Goal: Information Seeking & Learning: Learn about a topic

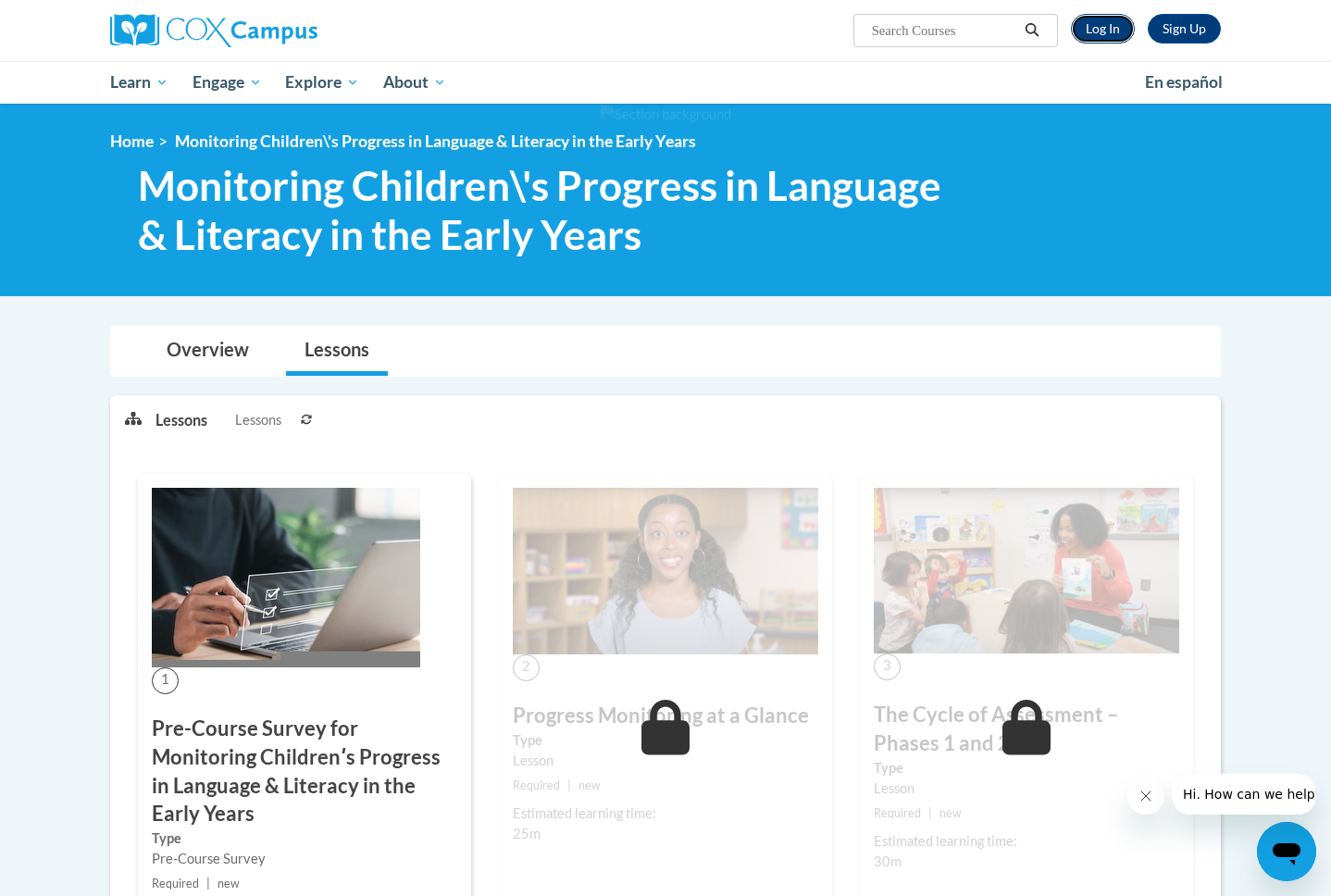
click at [1084, 25] on link "Log In" at bounding box center [1103, 28] width 64 height 30
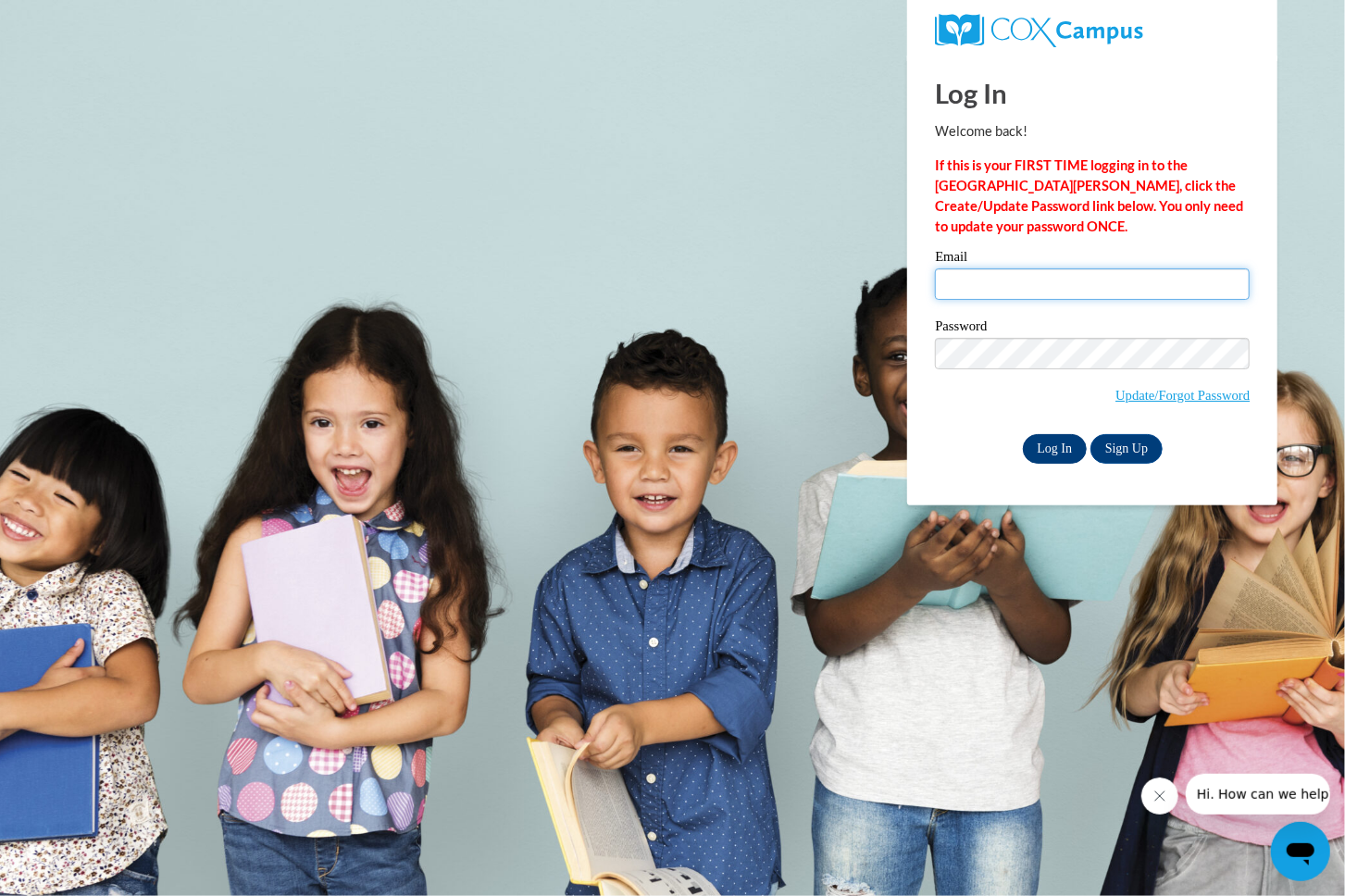
type input "abuell10@ivytech.edu"
click at [1058, 453] on input "Log In" at bounding box center [1055, 448] width 65 height 30
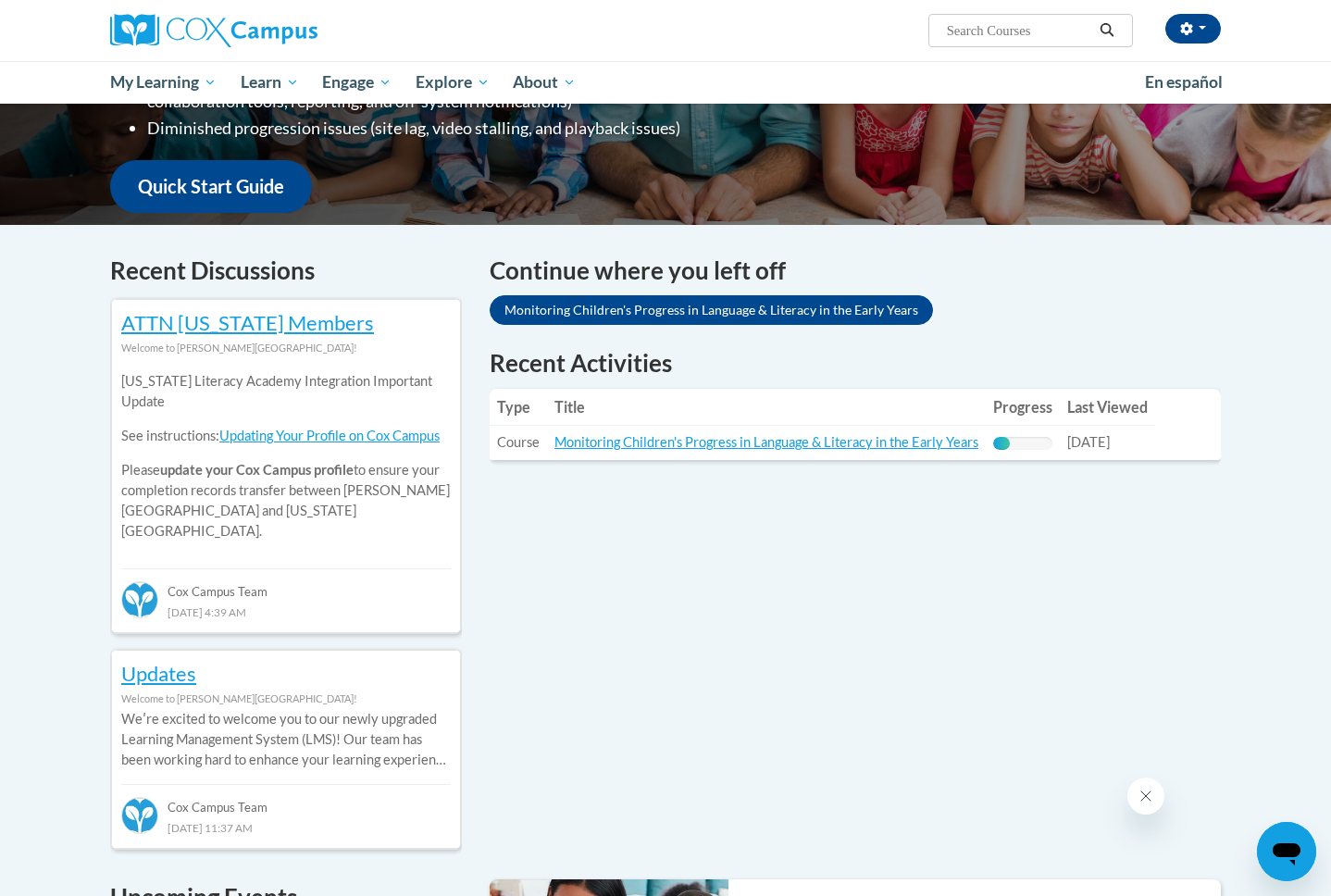
scroll to position [426, 0]
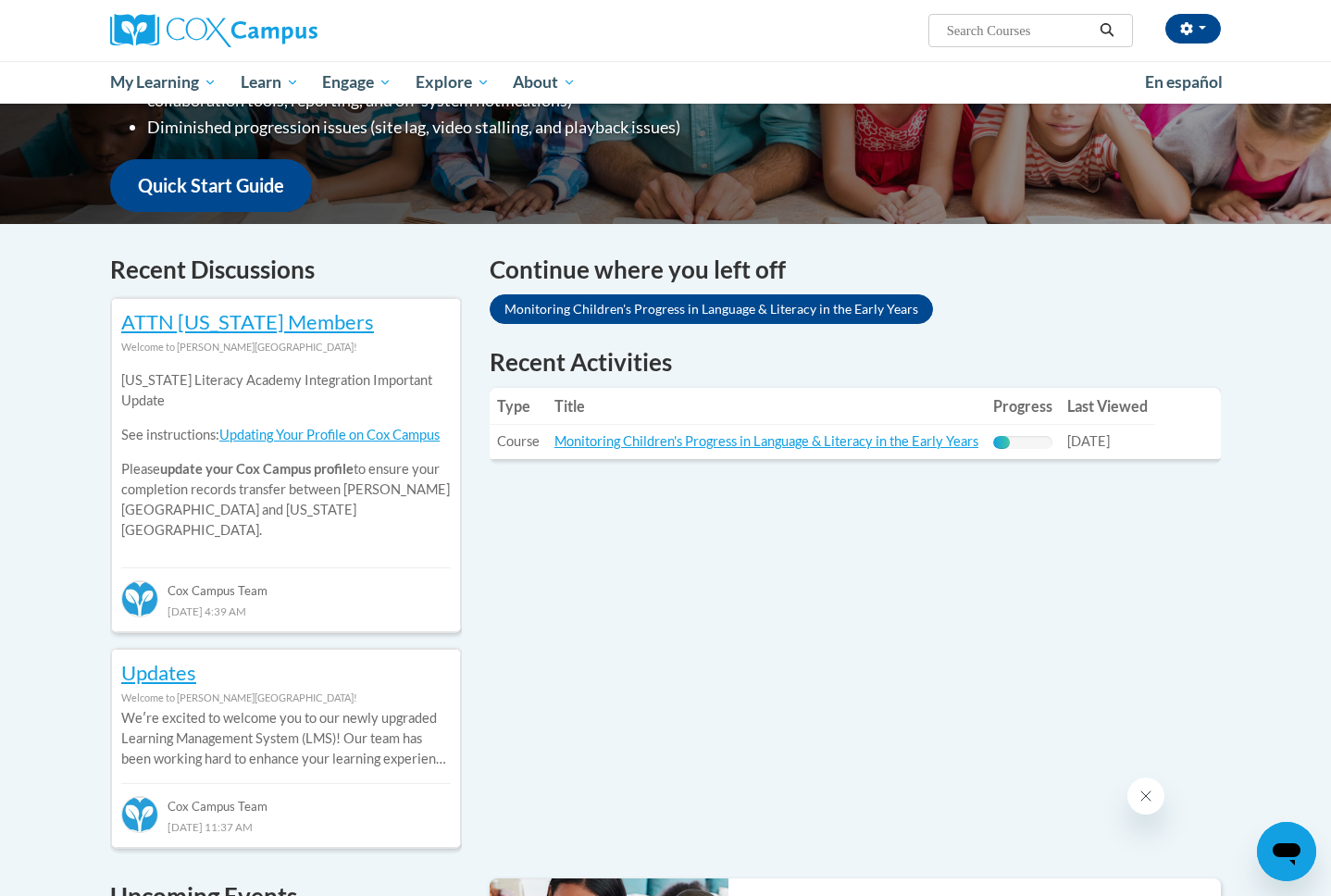
click at [641, 453] on td "Title: Monitoring Children's Progress in Language & Literacy in the Early Years" at bounding box center [766, 442] width 439 height 35
click at [672, 439] on link "Monitoring Children's Progress in Language & Literacy in the Early Years" at bounding box center [767, 441] width 424 height 15
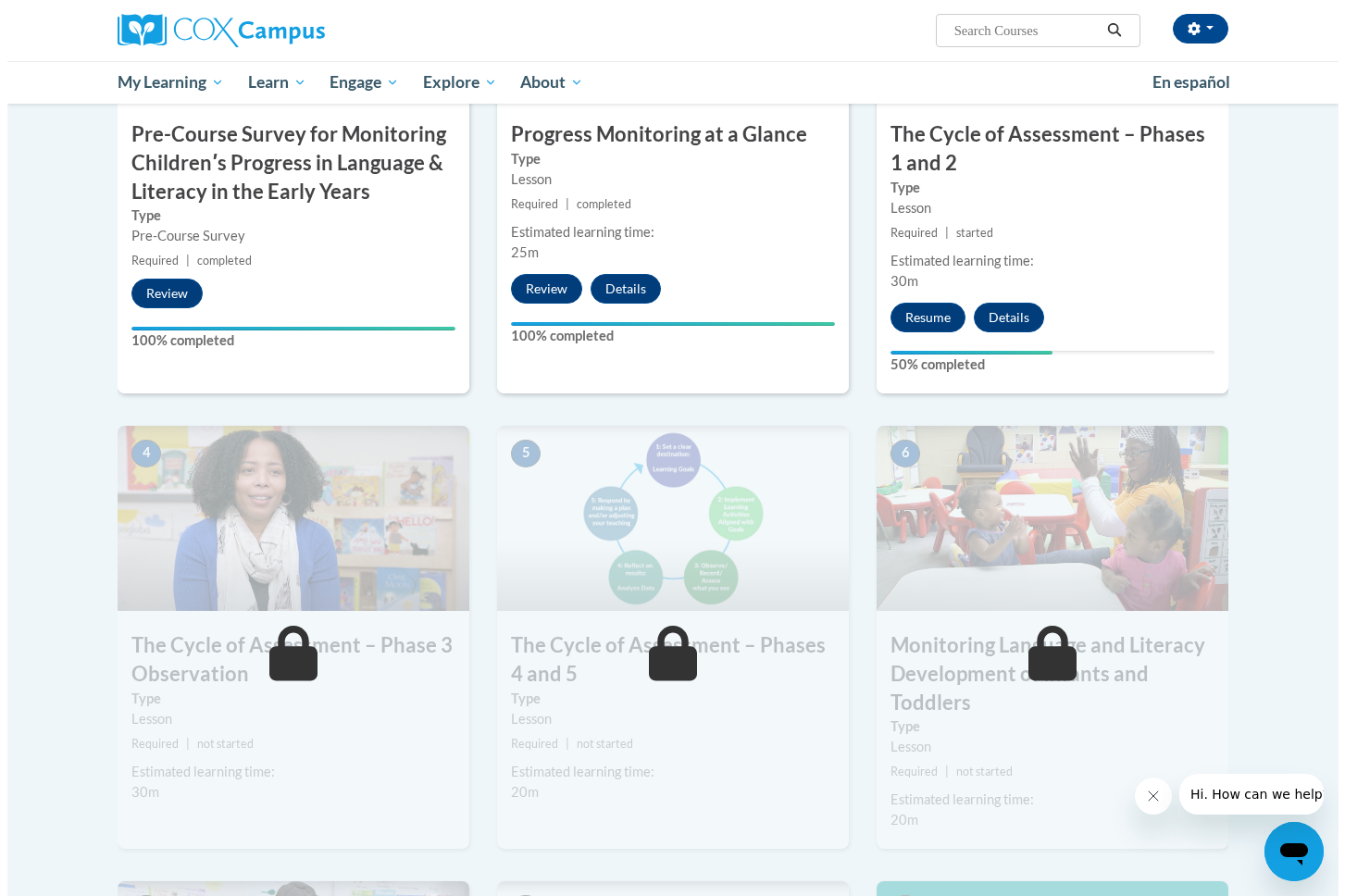
scroll to position [608, 0]
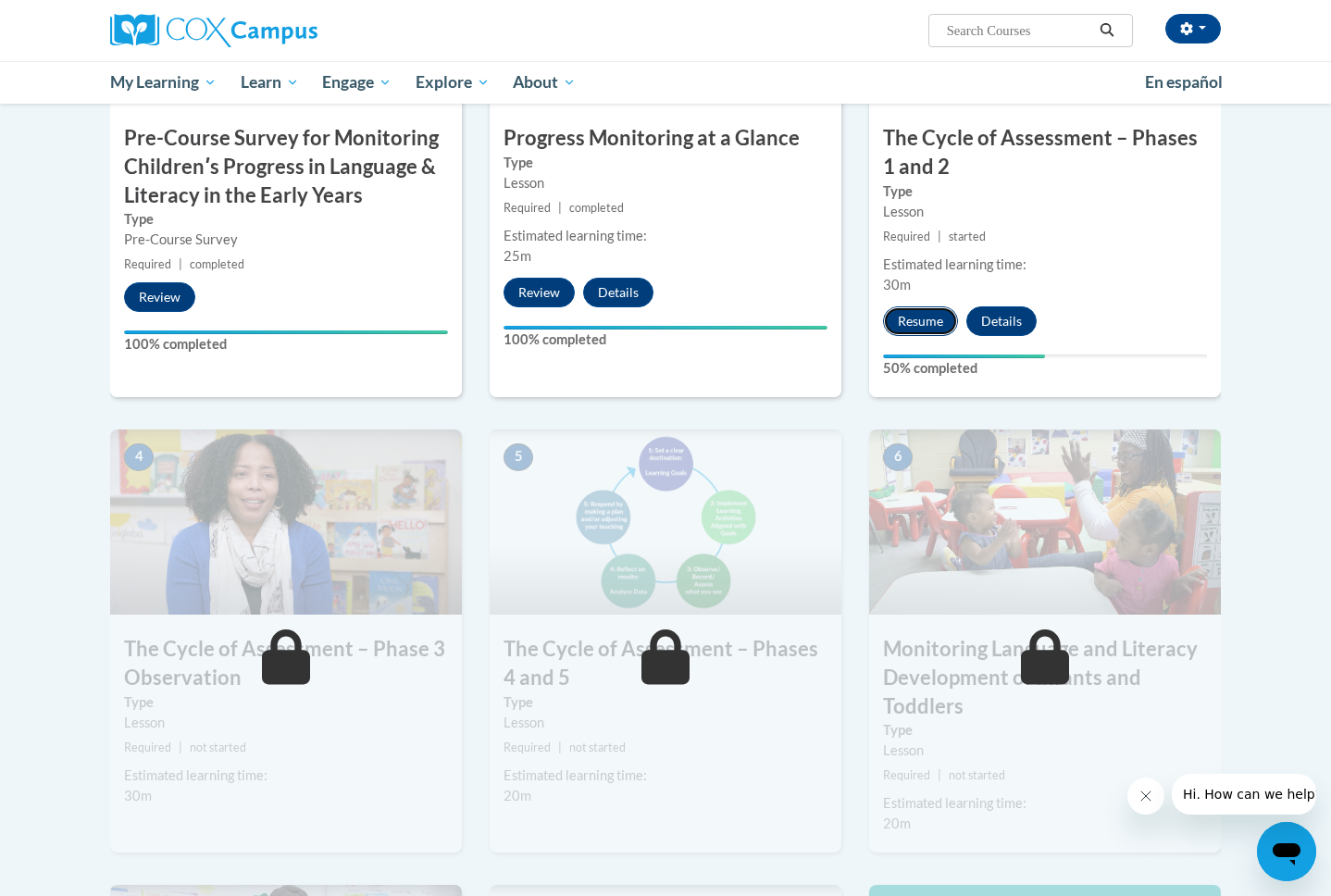
click at [930, 319] on button "Resume" at bounding box center [920, 320] width 75 height 30
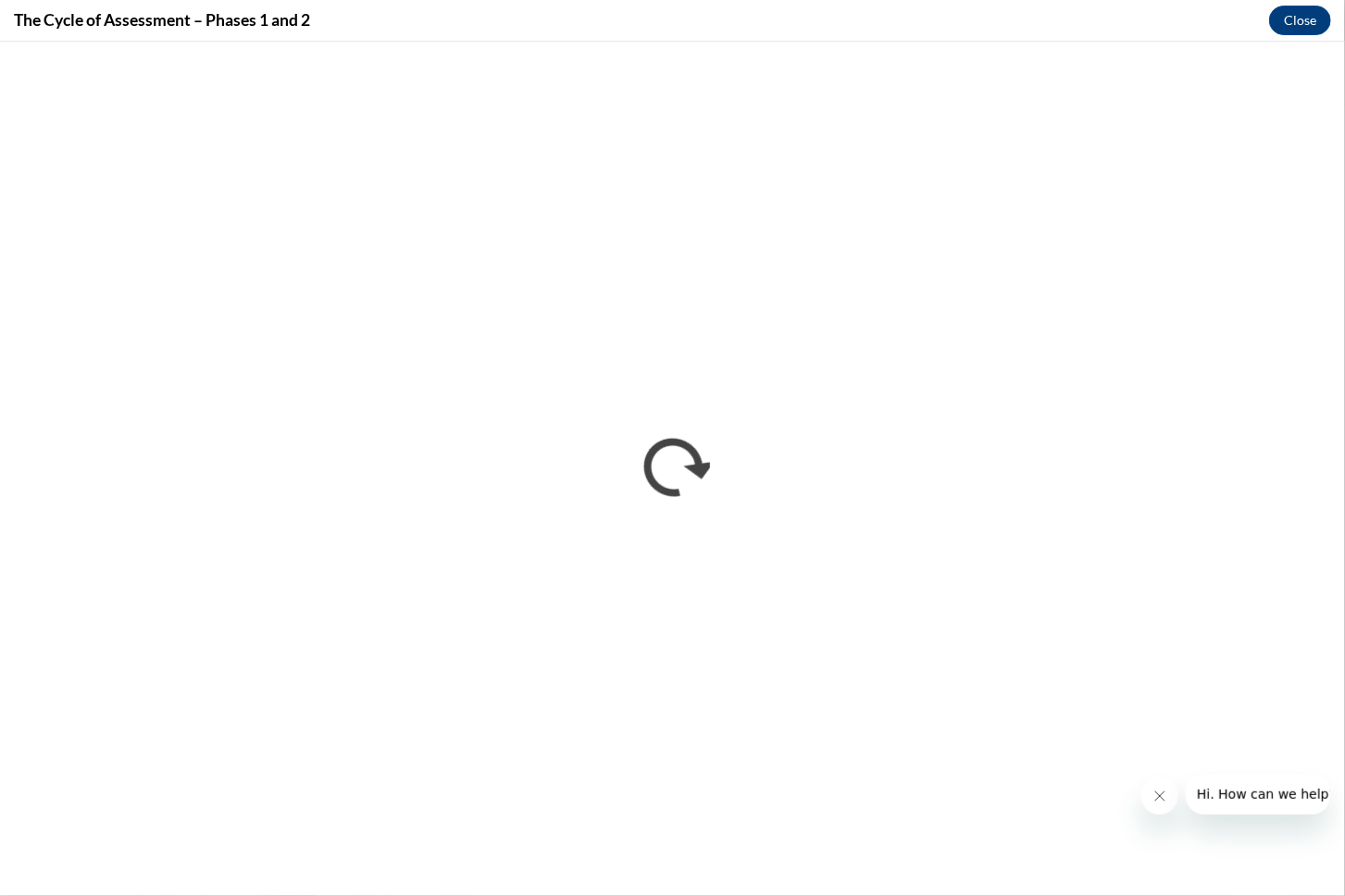
scroll to position [0, 0]
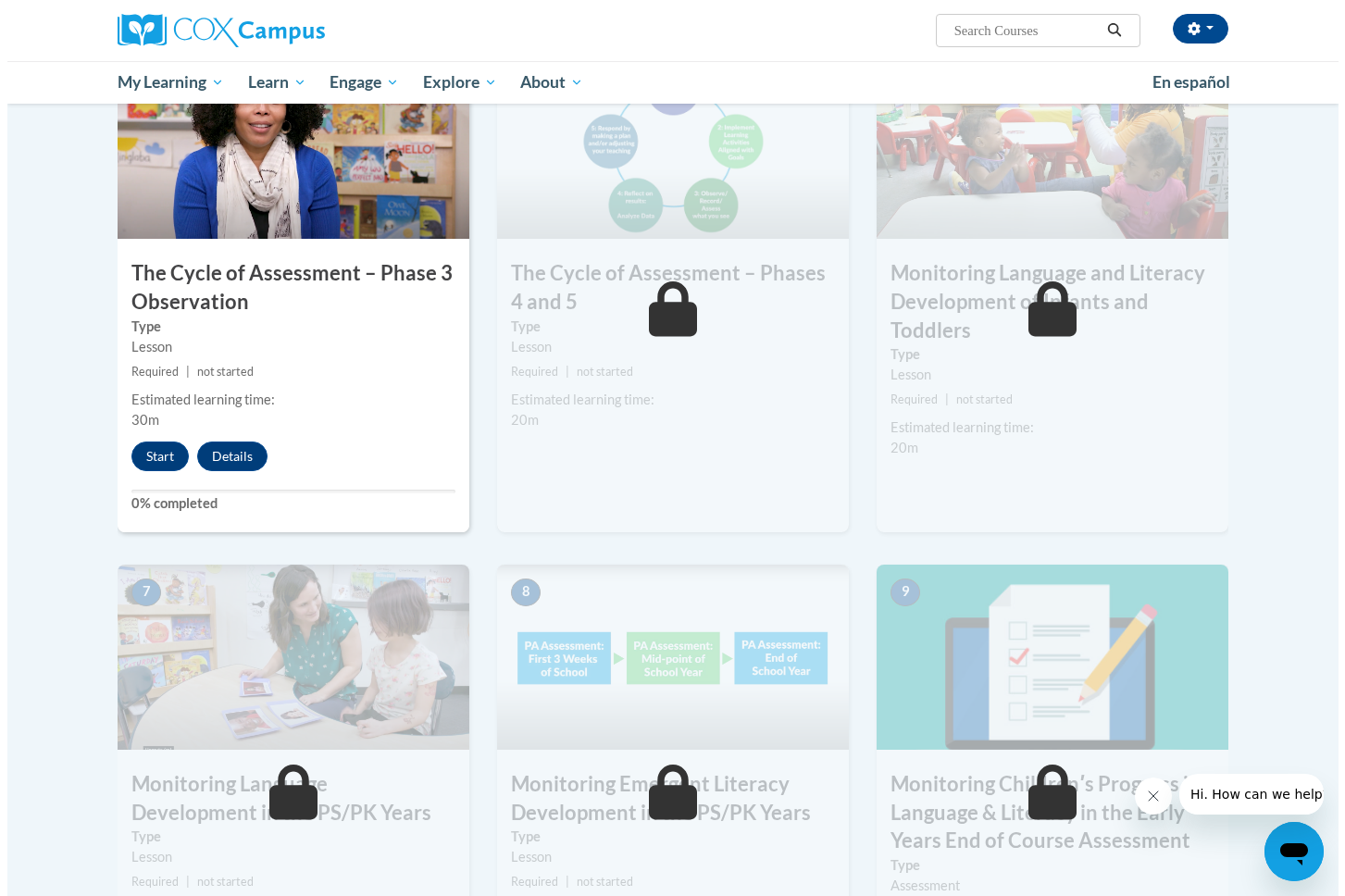
scroll to position [985, 0]
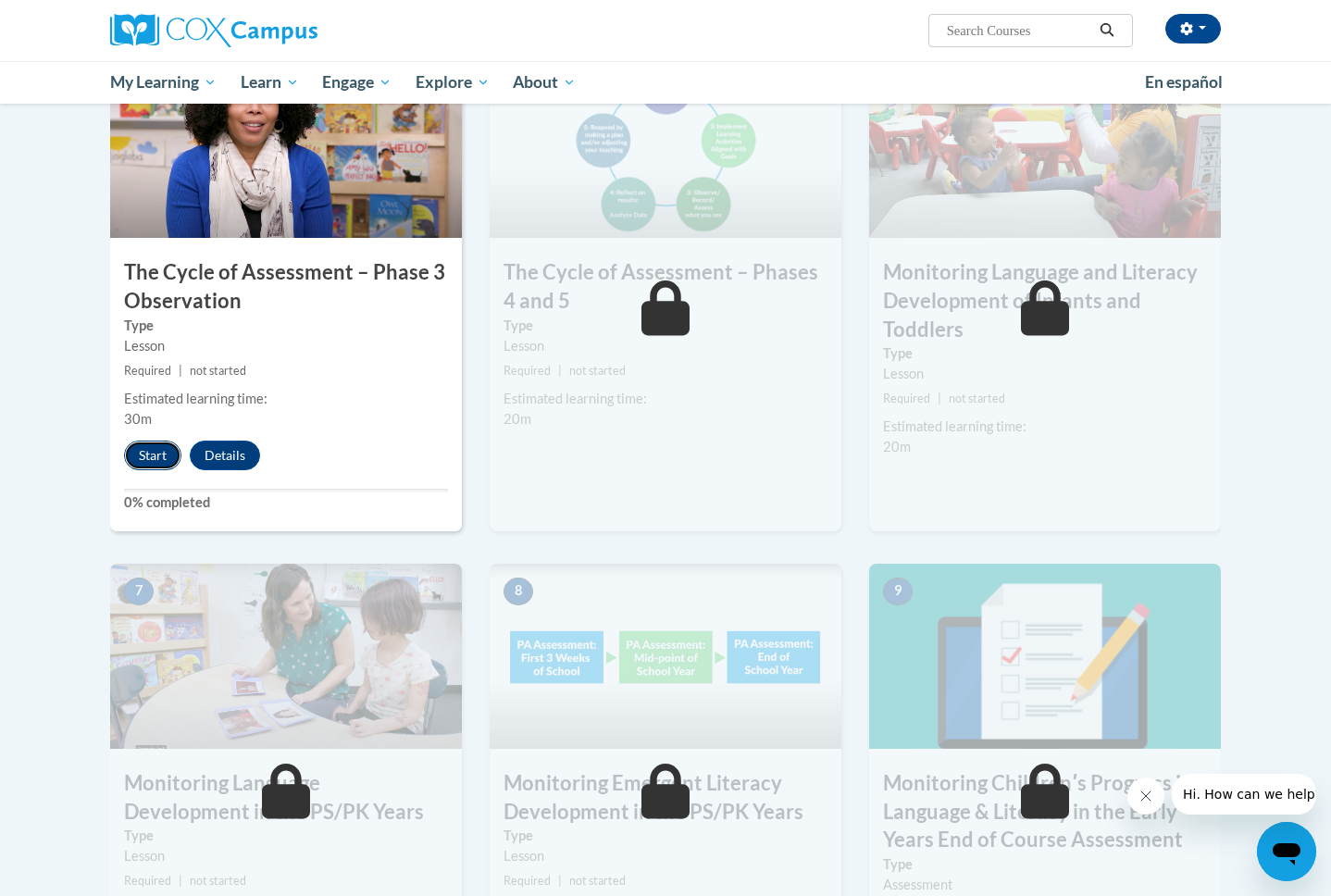
click at [152, 453] on button "Start" at bounding box center [153, 455] width 58 height 30
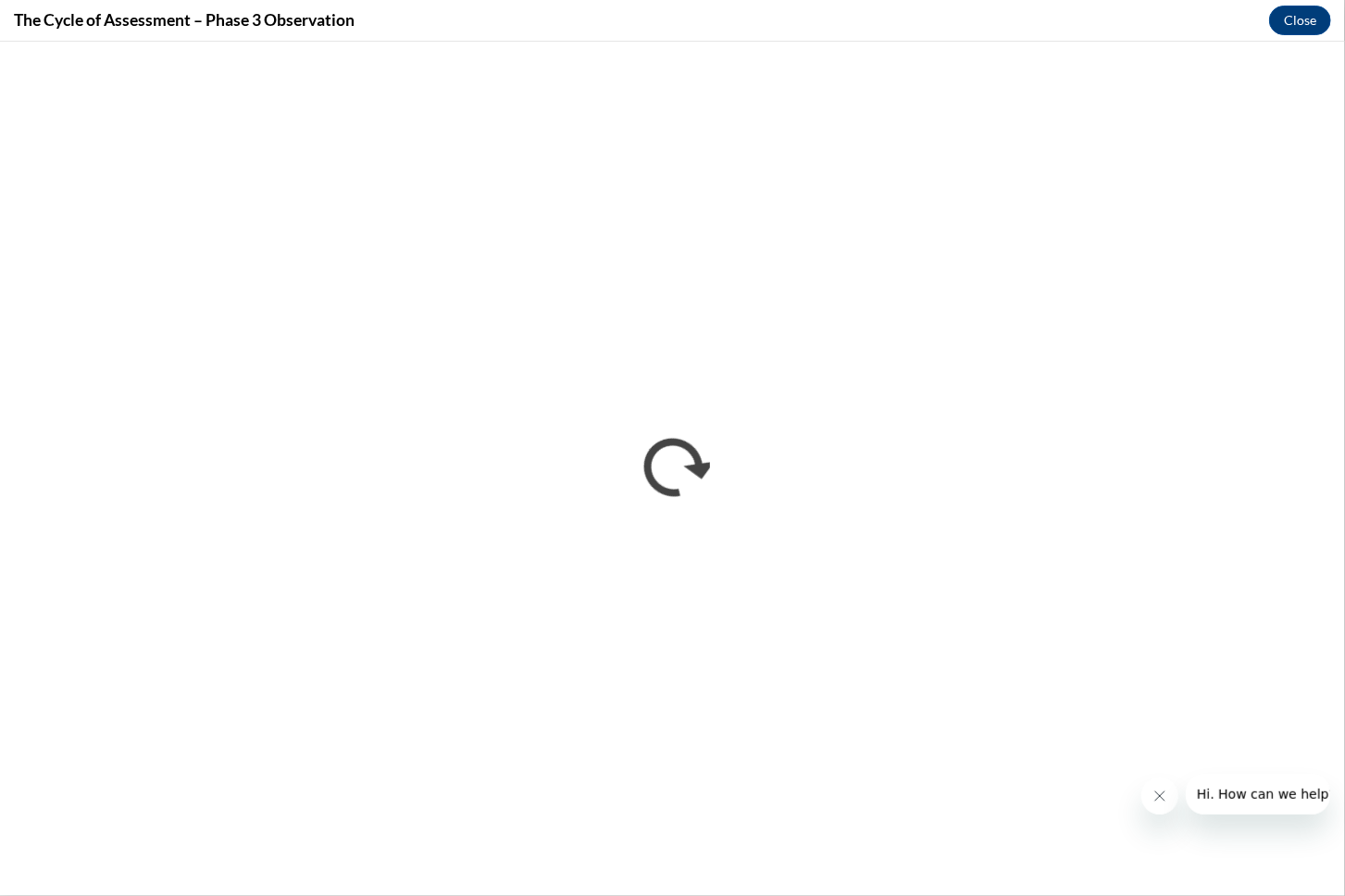
scroll to position [0, 0]
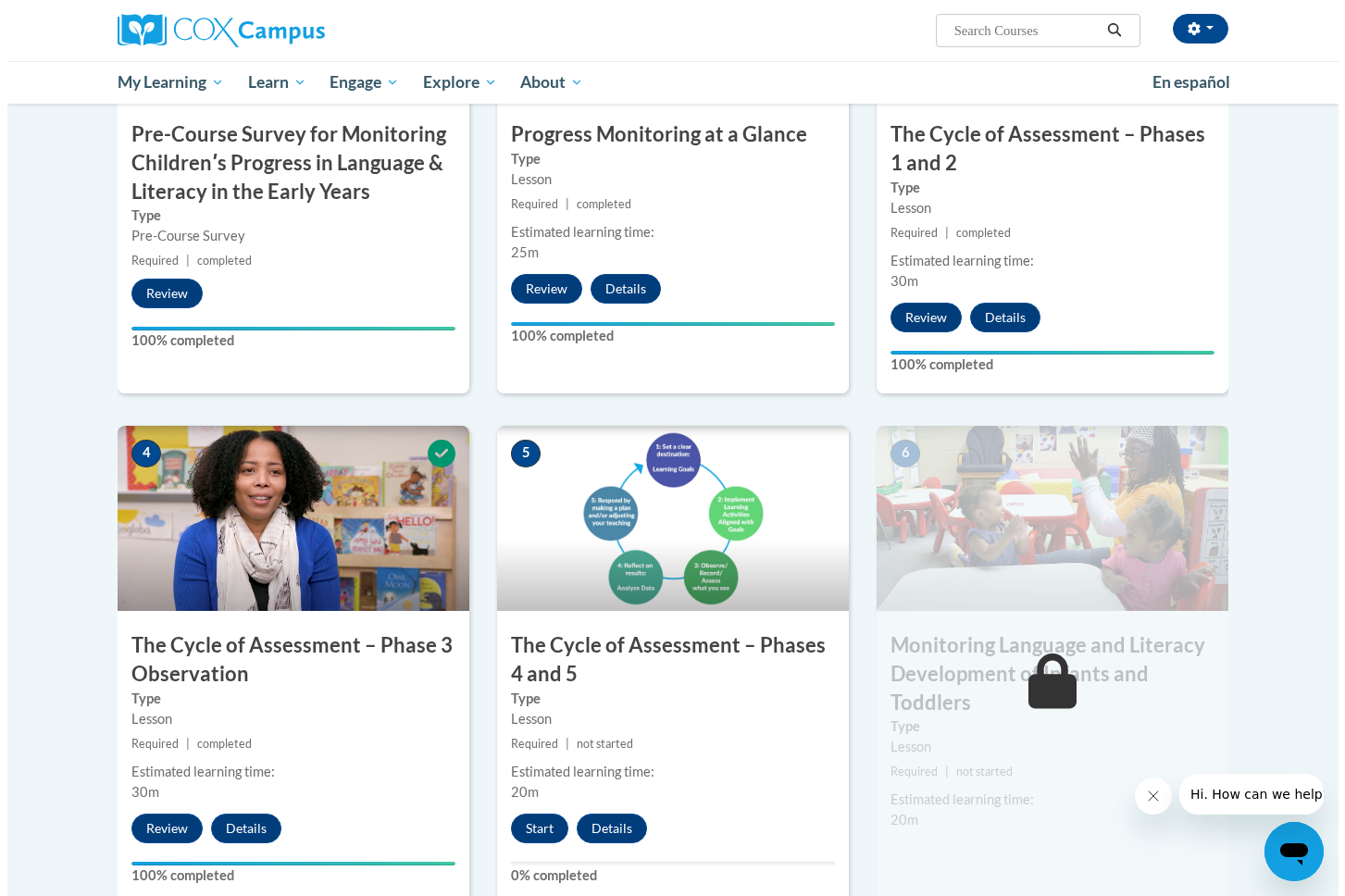
scroll to position [627, 0]
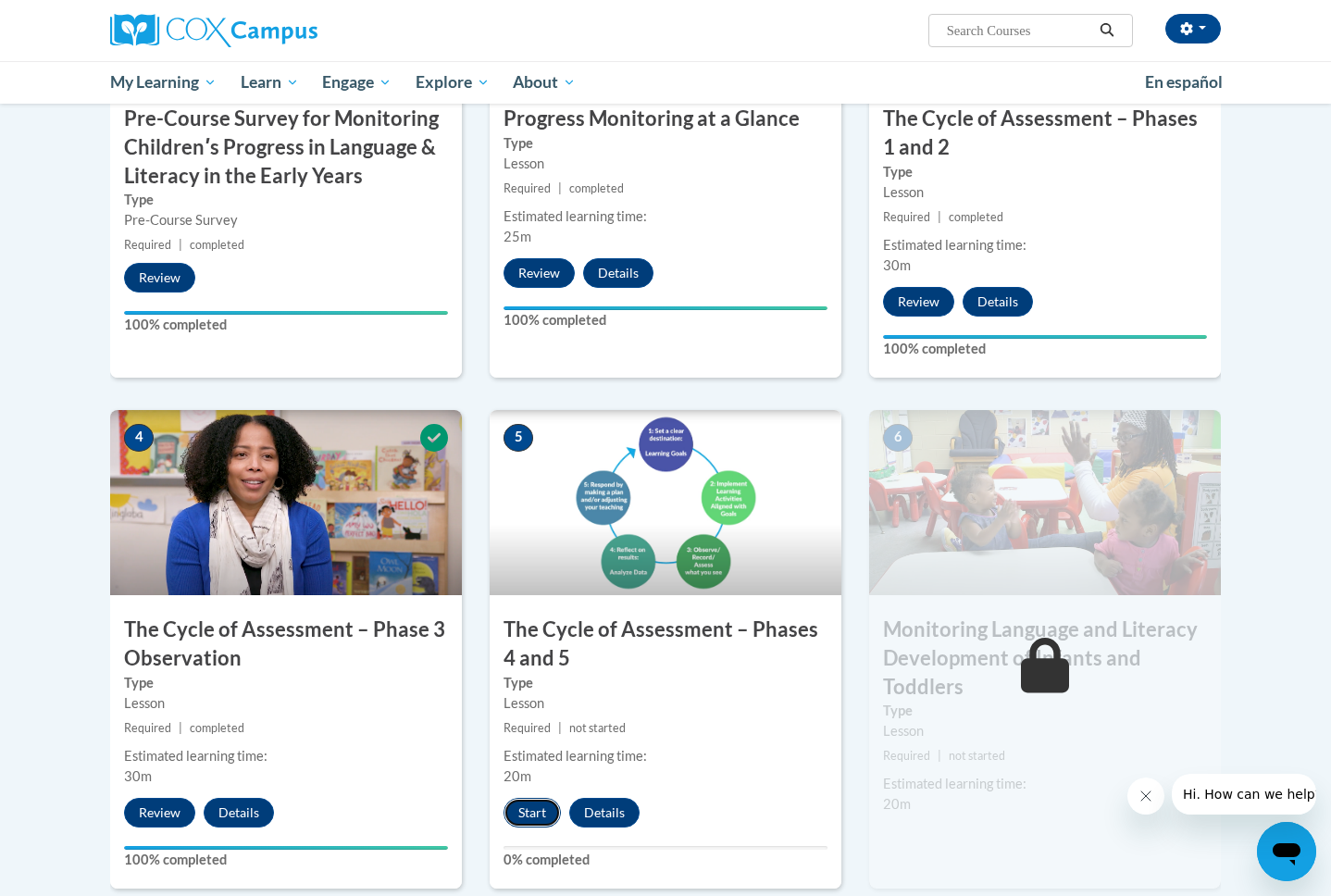
click at [532, 813] on button "Start" at bounding box center [533, 813] width 58 height 30
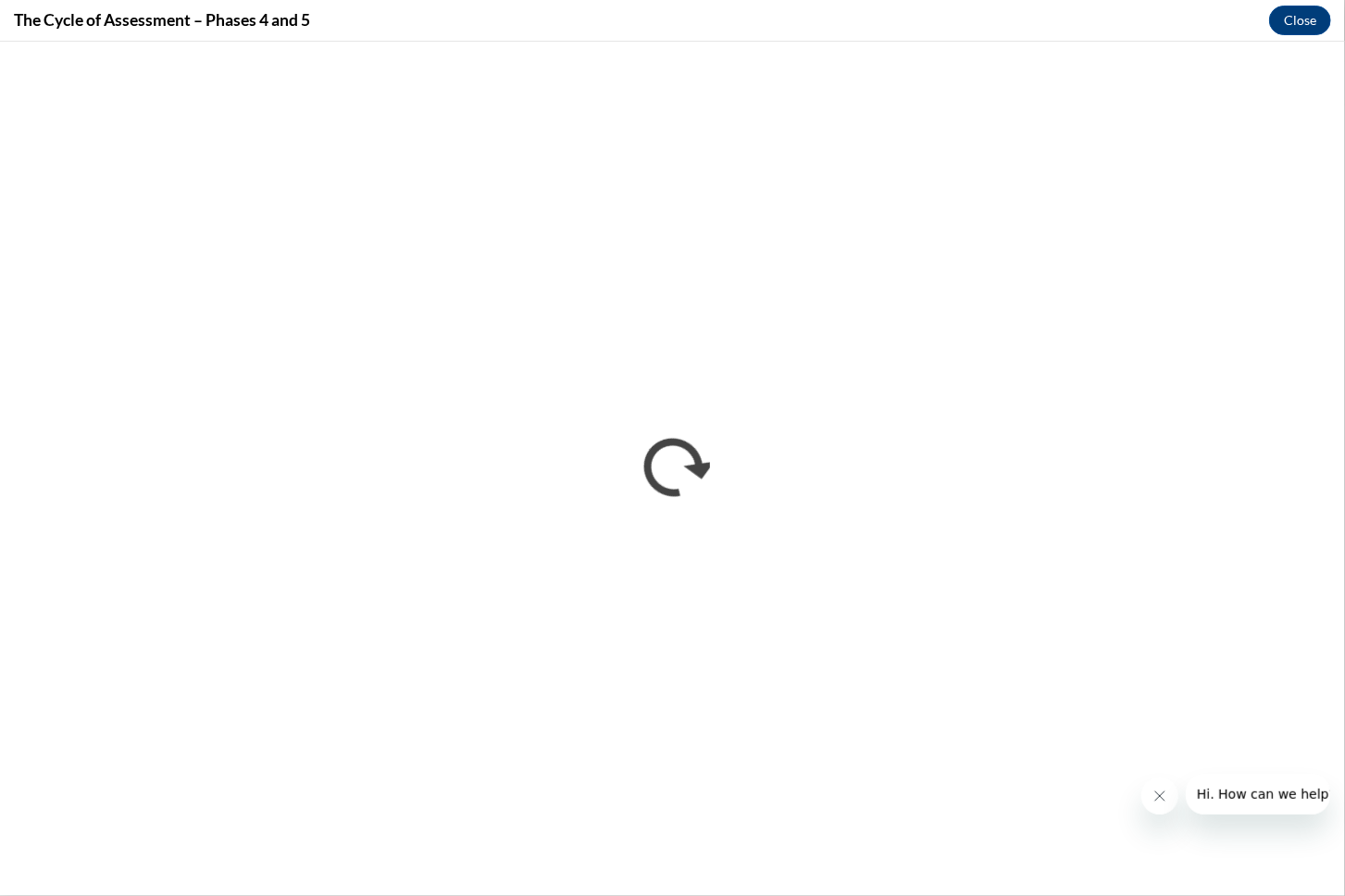
scroll to position [0, 0]
